Goal: Obtain resource: Download file/media

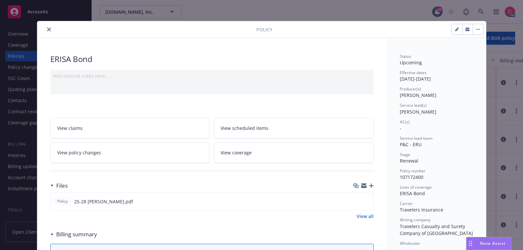
click at [50, 29] on icon "close" at bounding box center [49, 29] width 4 height 4
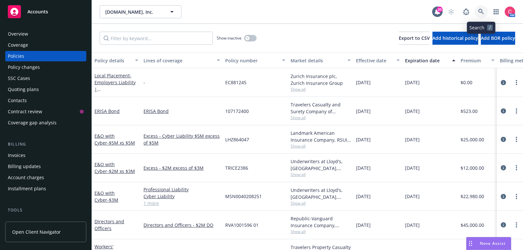
click at [484, 8] on link at bounding box center [480, 11] width 13 height 13
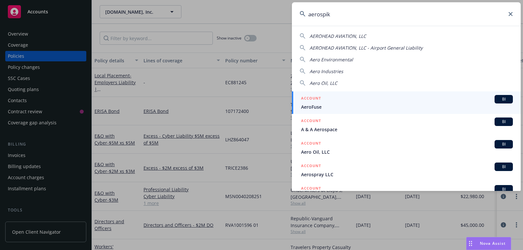
type input "aerospike"
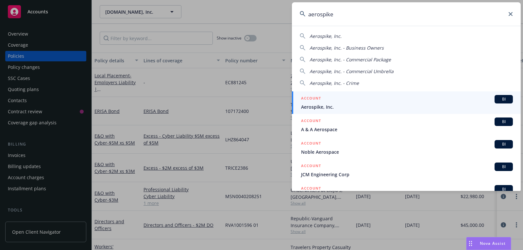
click at [429, 104] on span "Aerospike, Inc." at bounding box center [407, 107] width 212 height 7
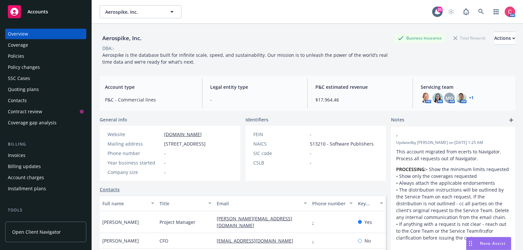
click at [75, 53] on div "Policies" at bounding box center [46, 56] width 76 height 10
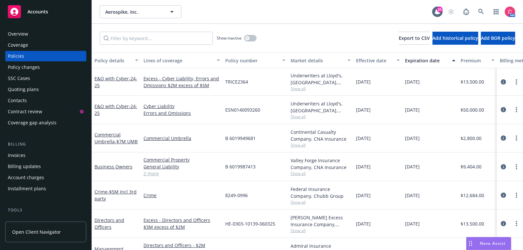
scroll to position [15, 0]
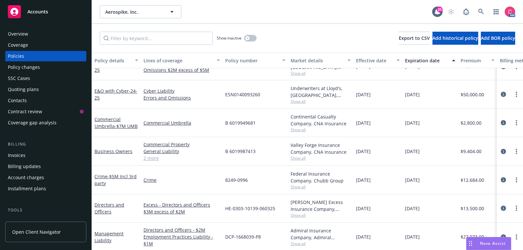
click at [234, 151] on span "B 6019987413" at bounding box center [240, 151] width 30 height 7
copy span "6019987413"
click at [504, 152] on icon "circleInformation" at bounding box center [502, 151] width 5 height 5
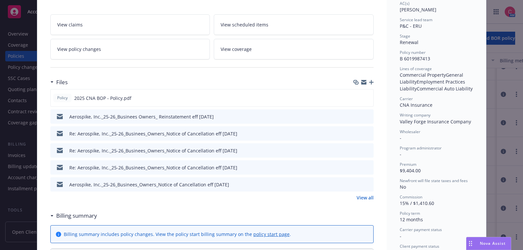
scroll to position [120, 0]
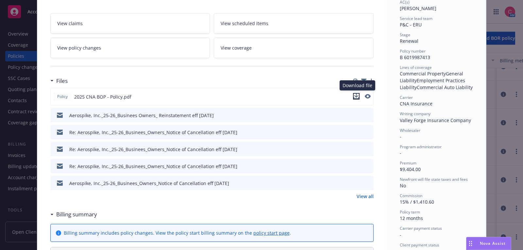
click at [355, 95] on icon "download file" at bounding box center [355, 96] width 5 height 5
click at [144, 44] on link "View policy changes" at bounding box center [130, 48] width 160 height 21
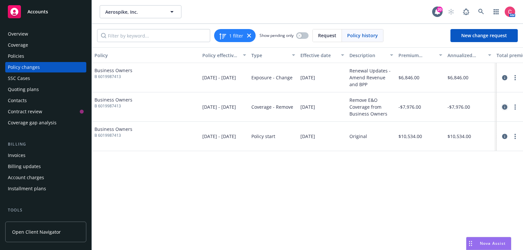
click at [507, 104] on link "circleInformation" at bounding box center [504, 107] width 8 height 8
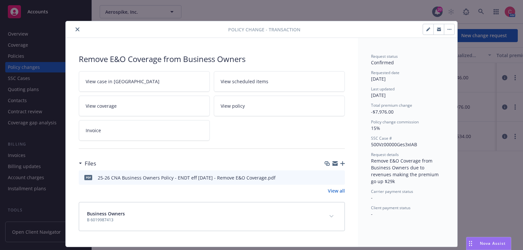
click at [328, 177] on icon "download file" at bounding box center [327, 177] width 5 height 5
click at [74, 26] on button "close" at bounding box center [77, 29] width 8 height 8
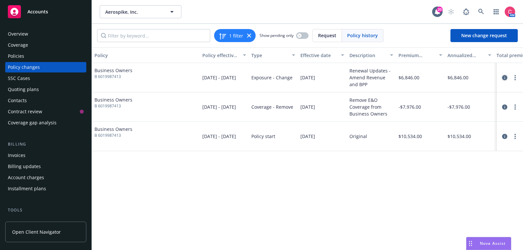
click at [507, 76] on icon "circleInformation" at bounding box center [504, 77] width 5 height 5
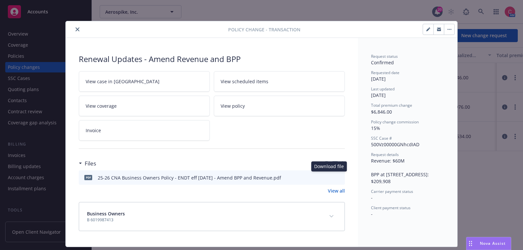
click at [331, 178] on button "download file" at bounding box center [327, 177] width 7 height 7
click at [77, 30] on icon "close" at bounding box center [77, 29] width 4 height 4
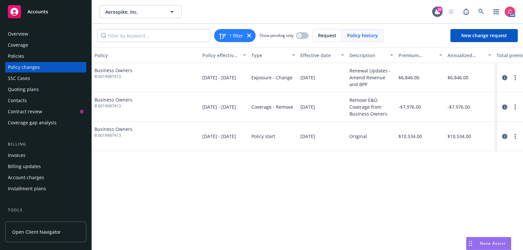
click at [60, 55] on div "Policies" at bounding box center [46, 56] width 76 height 10
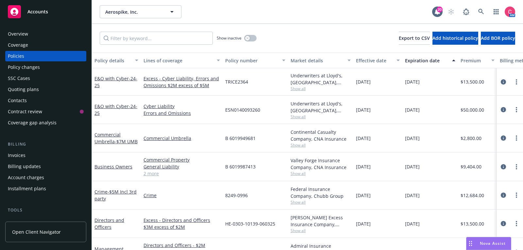
click at [245, 138] on span "B 6019949681" at bounding box center [240, 138] width 30 height 7
copy span "6019949681"
click at [505, 138] on icon "circleInformation" at bounding box center [502, 138] width 5 height 5
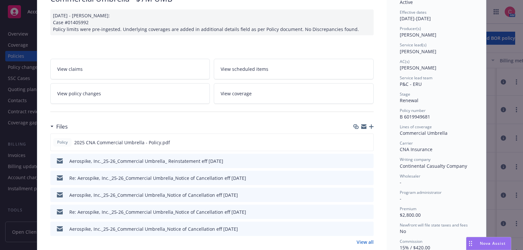
scroll to position [63, 0]
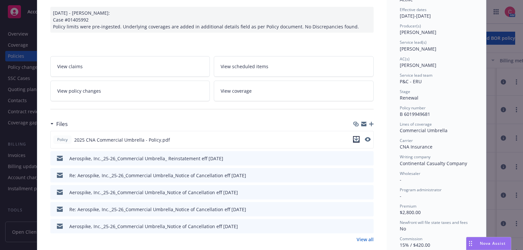
click at [356, 138] on icon "download file" at bounding box center [355, 139] width 5 height 5
click at [159, 89] on link "View policy changes" at bounding box center [130, 91] width 160 height 21
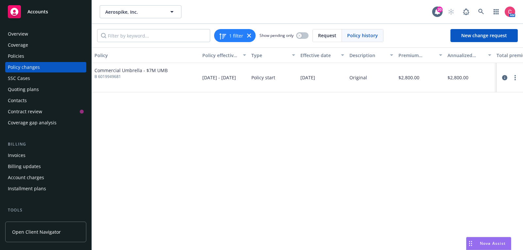
click at [55, 53] on div "Policies" at bounding box center [46, 56] width 76 height 10
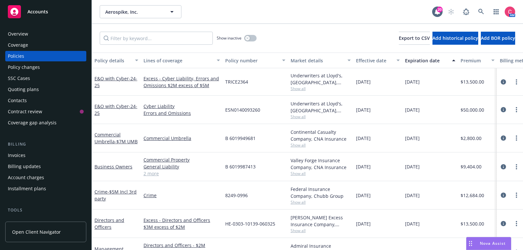
scroll to position [15, 0]
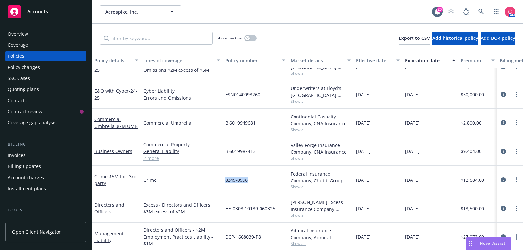
drag, startPoint x: 224, startPoint y: 178, endPoint x: 248, endPoint y: 180, distance: 23.9
click at [248, 180] on div "8249-0996" at bounding box center [254, 180] width 65 height 28
copy span "8249-0996"
click at [504, 181] on icon "circleInformation" at bounding box center [502, 179] width 5 height 5
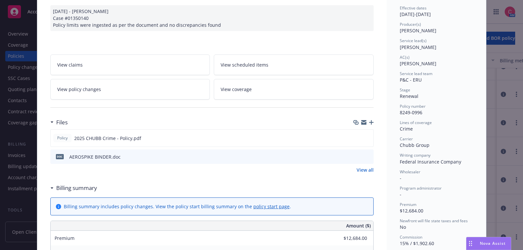
scroll to position [66, 0]
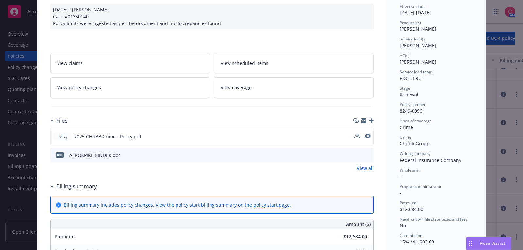
click at [357, 137] on button at bounding box center [356, 136] width 5 height 7
click at [355, 137] on button at bounding box center [356, 136] width 5 height 7
click at [356, 134] on icon "download file" at bounding box center [355, 136] width 5 height 5
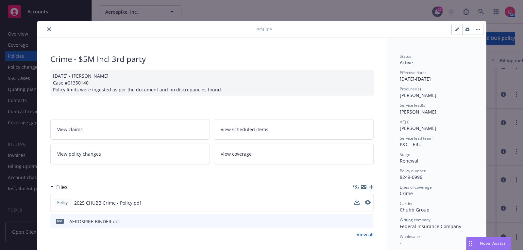
click at [50, 29] on icon "close" at bounding box center [49, 29] width 4 height 4
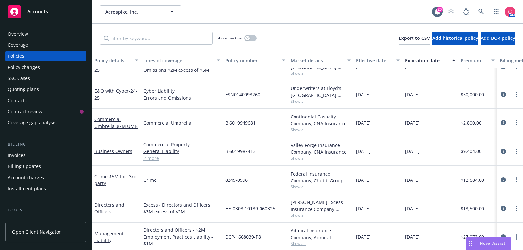
click at [238, 96] on span "ESN0140093260" at bounding box center [242, 94] width 35 height 7
copy span "ESN0140093260"
click at [506, 92] on link "circleInformation" at bounding box center [503, 94] width 8 height 8
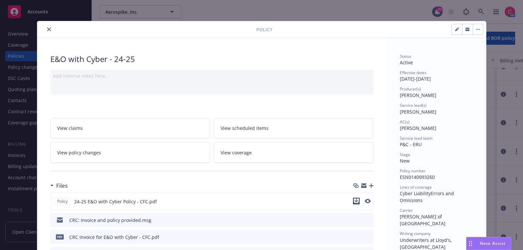
click at [358, 200] on icon "download file" at bounding box center [355, 201] width 5 height 5
click at [49, 28] on icon "close" at bounding box center [49, 29] width 4 height 4
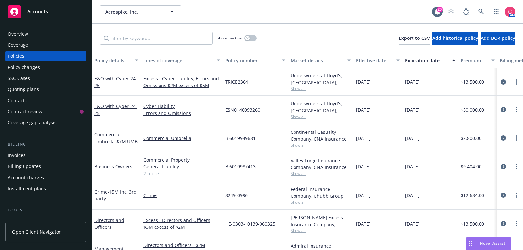
click at [242, 83] on span "TRICE2364" at bounding box center [236, 81] width 23 height 7
copy span "TRICE2364"
click at [503, 80] on icon "circleInformation" at bounding box center [502, 81] width 5 height 5
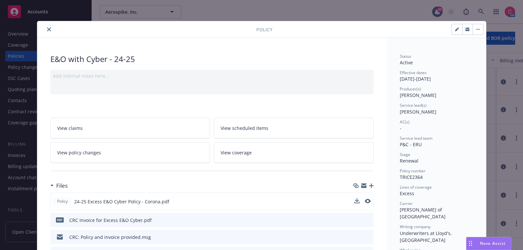
click at [356, 202] on button at bounding box center [356, 201] width 5 height 7
click at [357, 199] on icon "download file" at bounding box center [355, 201] width 5 height 5
click at [48, 25] on button "close" at bounding box center [49, 29] width 8 height 8
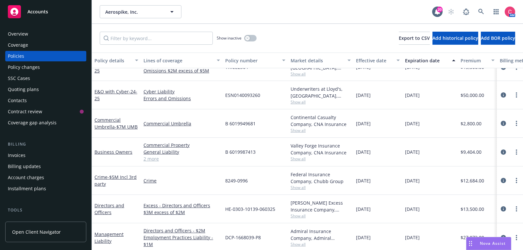
scroll to position [15, 0]
drag, startPoint x: 225, startPoint y: 207, endPoint x: 274, endPoint y: 210, distance: 49.4
click at [274, 210] on div "HE-0303-10139-060325" at bounding box center [254, 208] width 65 height 28
copy span "HE-0303-10139-060325"
drag, startPoint x: 225, startPoint y: 236, endPoint x: 262, endPoint y: 237, distance: 36.6
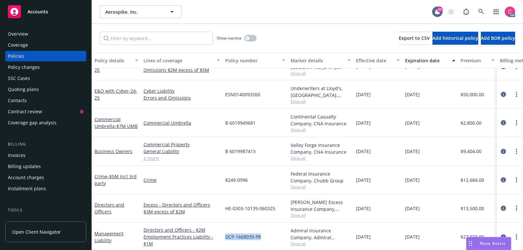
click at [262, 237] on div "DCP-1668039-P8" at bounding box center [254, 237] width 65 height 29
copy span "DCP-1668039-P8"
click at [504, 207] on icon "circleInformation" at bounding box center [502, 208] width 5 height 5
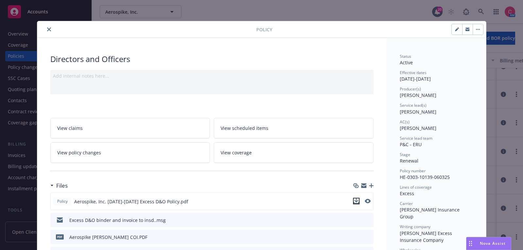
click at [358, 199] on icon "download file" at bounding box center [355, 201] width 5 height 5
click at [49, 30] on icon "close" at bounding box center [49, 29] width 4 height 4
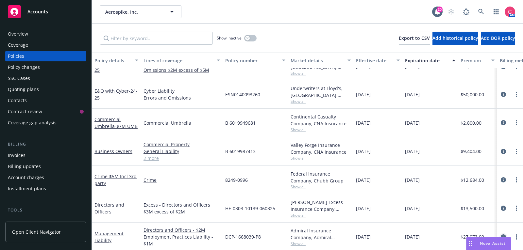
click at [505, 236] on icon "circleInformation" at bounding box center [502, 236] width 5 height 5
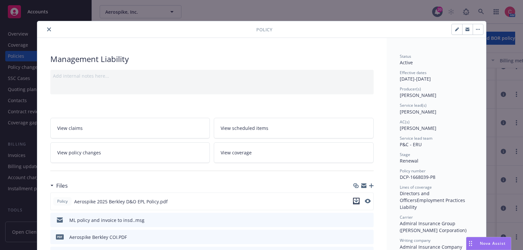
click at [359, 199] on button "download file" at bounding box center [356, 201] width 7 height 7
click at [52, 30] on button "close" at bounding box center [49, 29] width 8 height 8
